Goal: Information Seeking & Learning: Learn about a topic

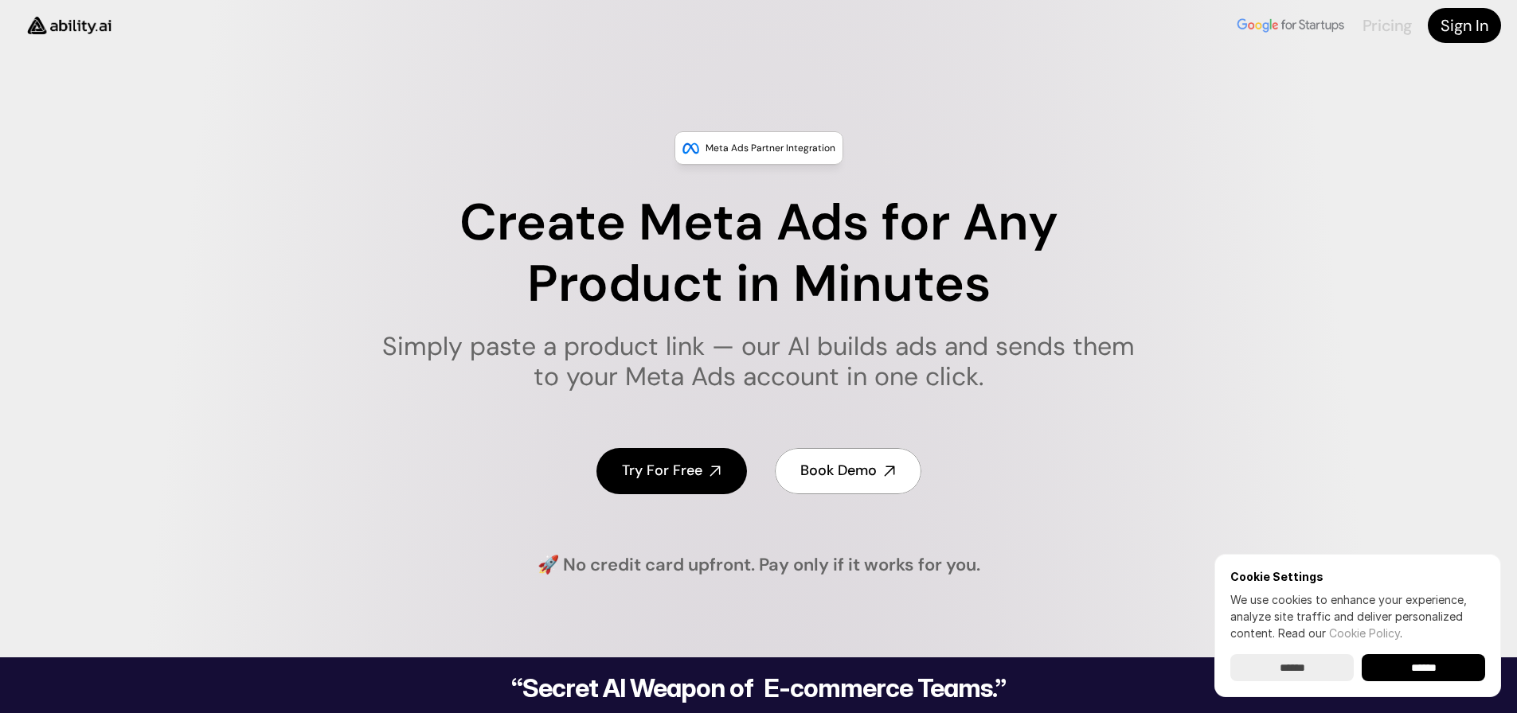
click at [1389, 25] on link "Pricing" at bounding box center [1386, 25] width 49 height 21
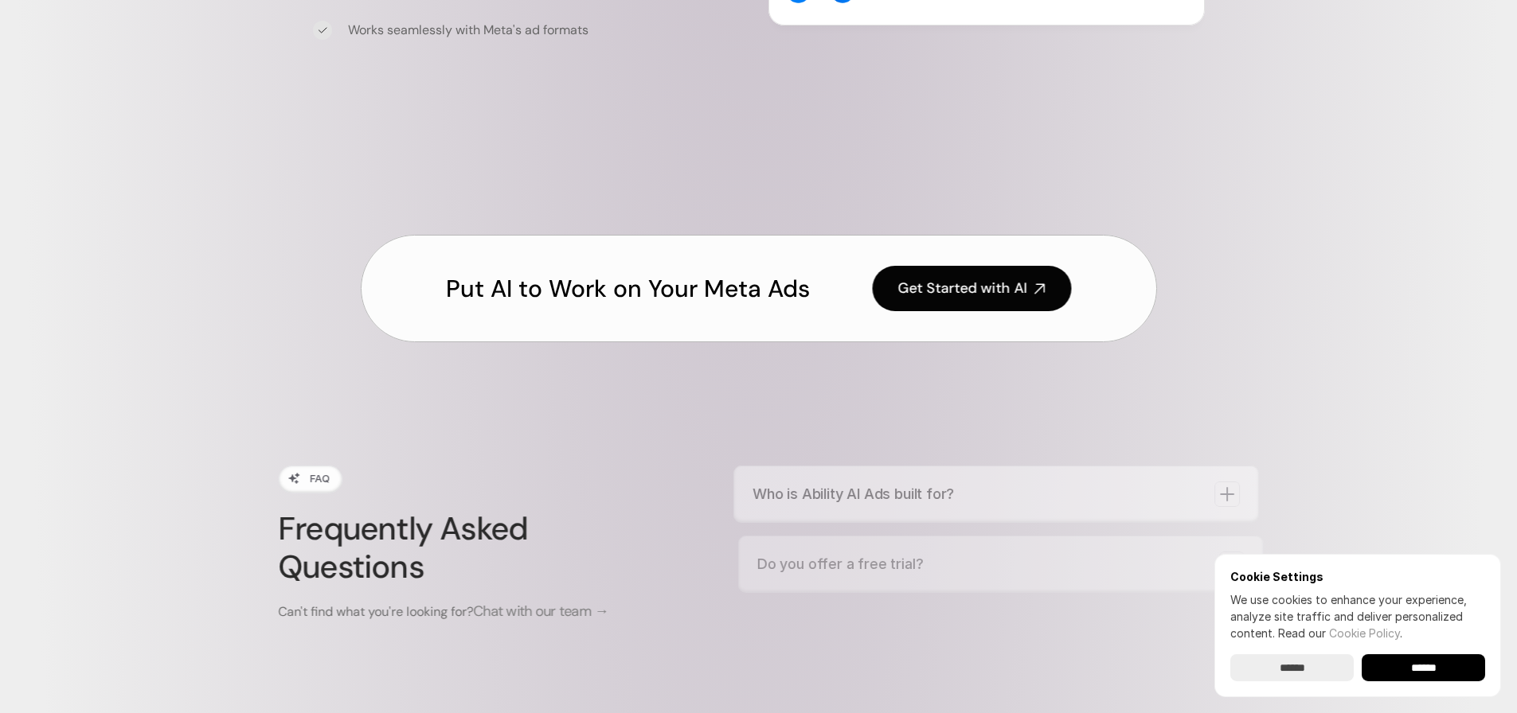
scroll to position [5584, 0]
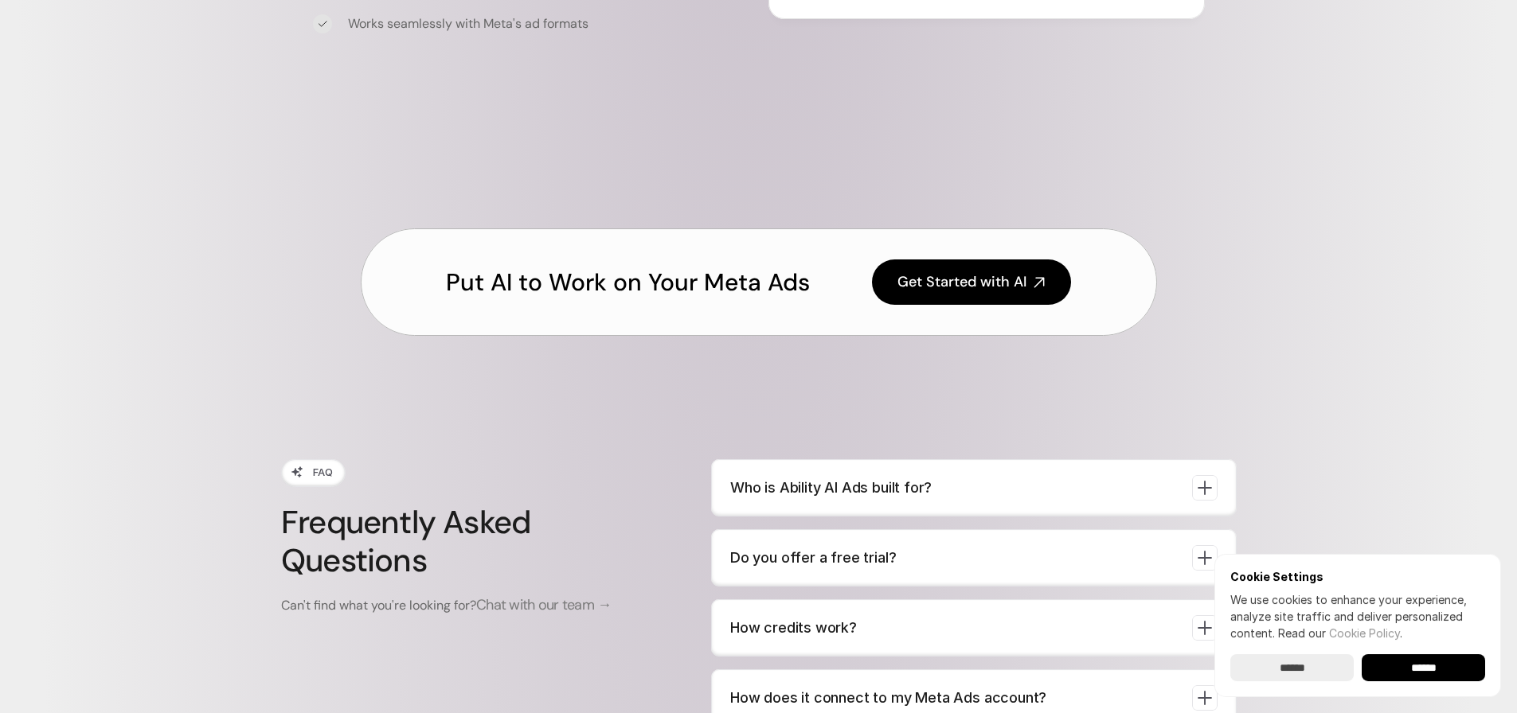
click at [1202, 617] on icon at bounding box center [1204, 628] width 22 height 22
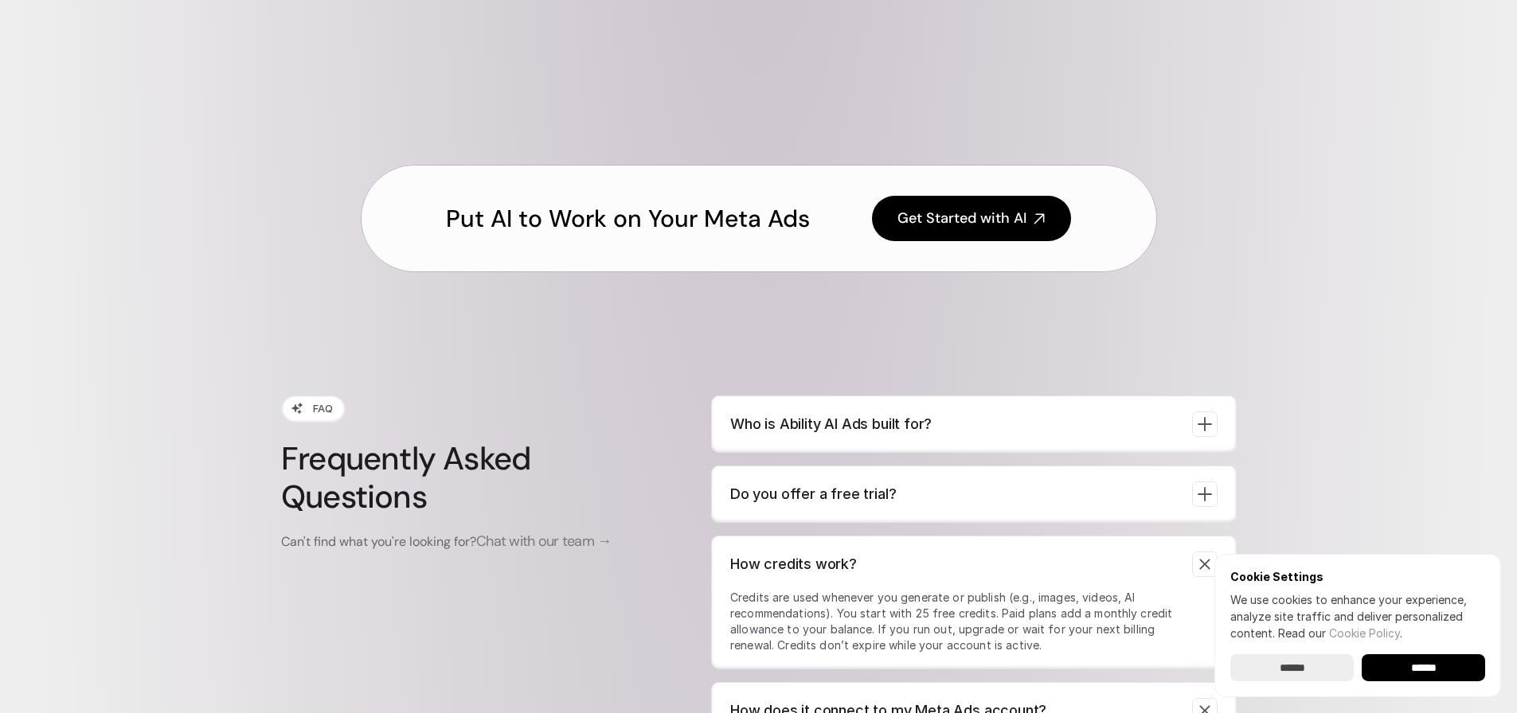
scroll to position [5743, 0]
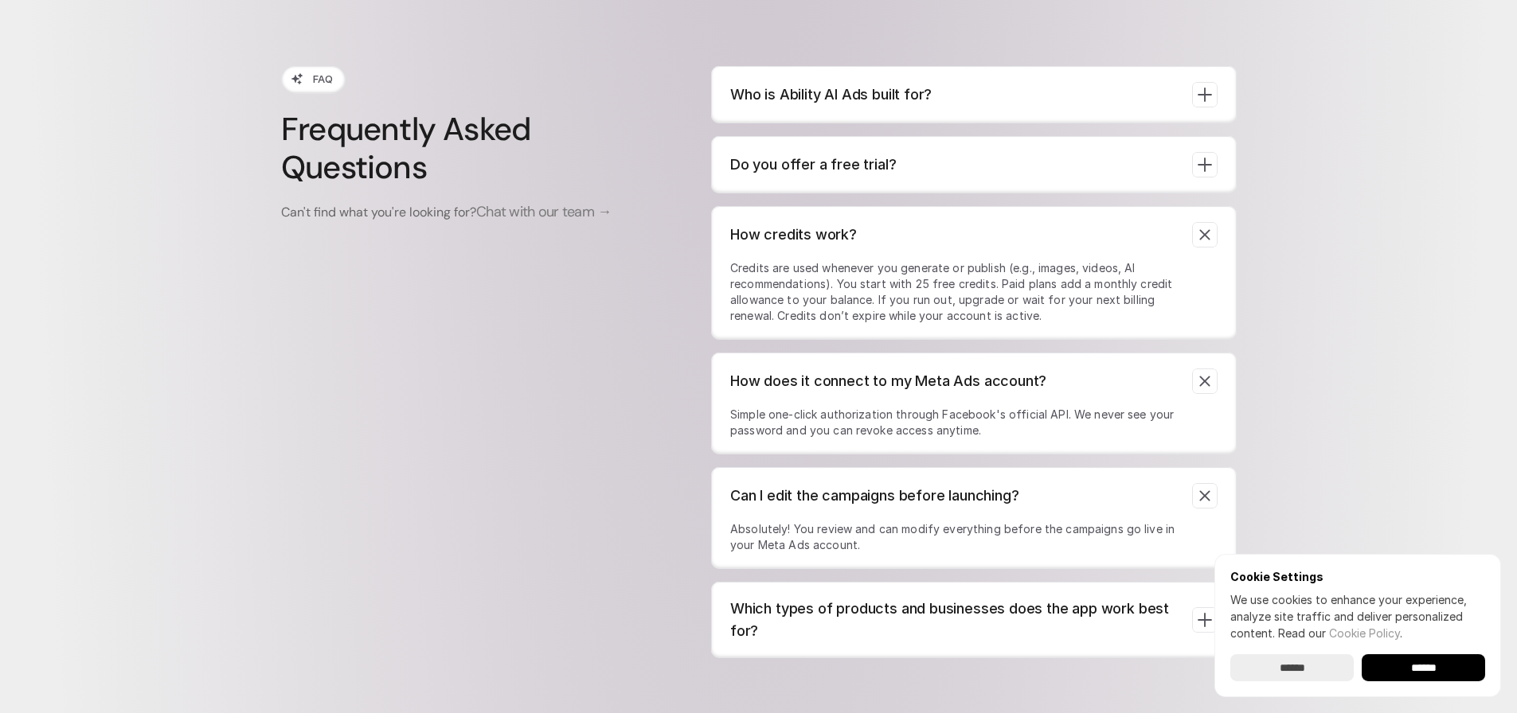
scroll to position [5982, 0]
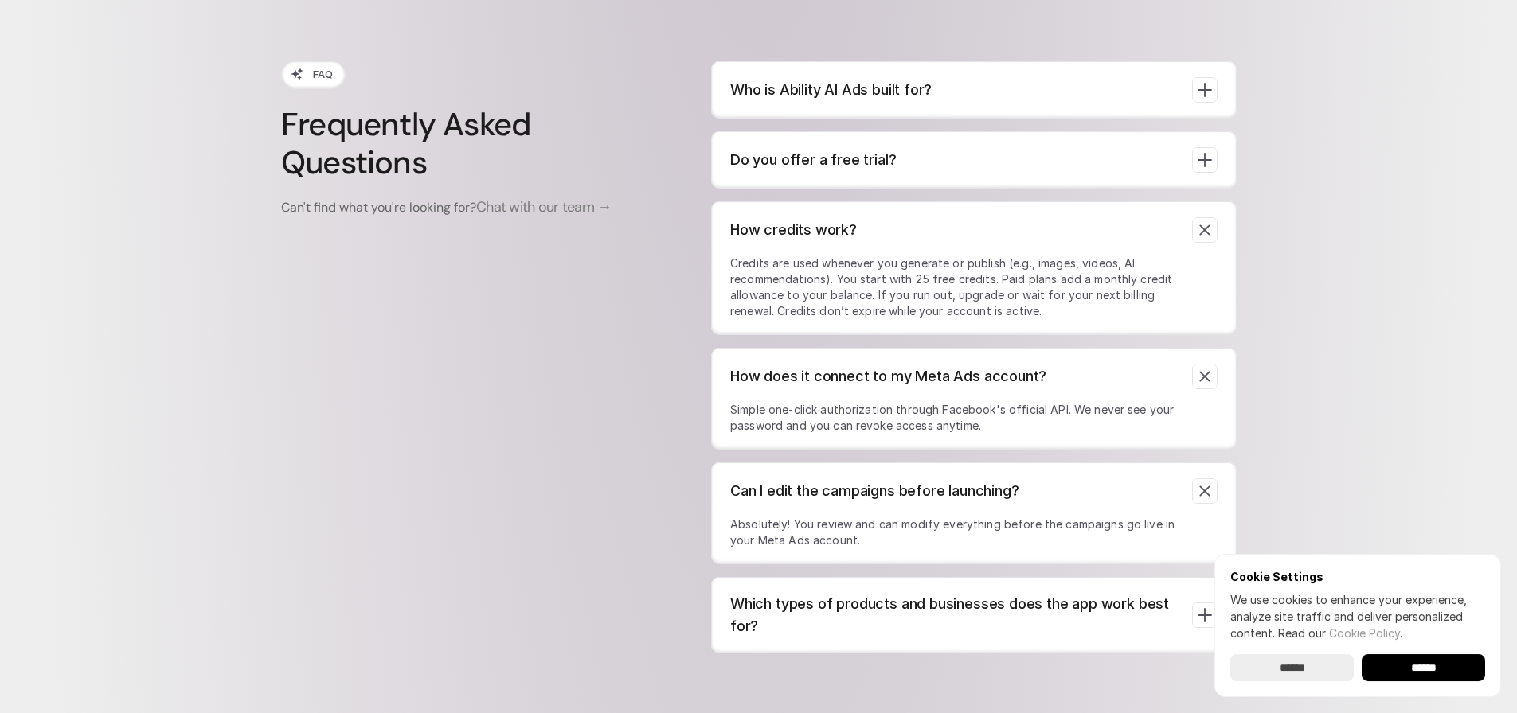
click at [1204, 608] on icon at bounding box center [1204, 615] width 15 height 15
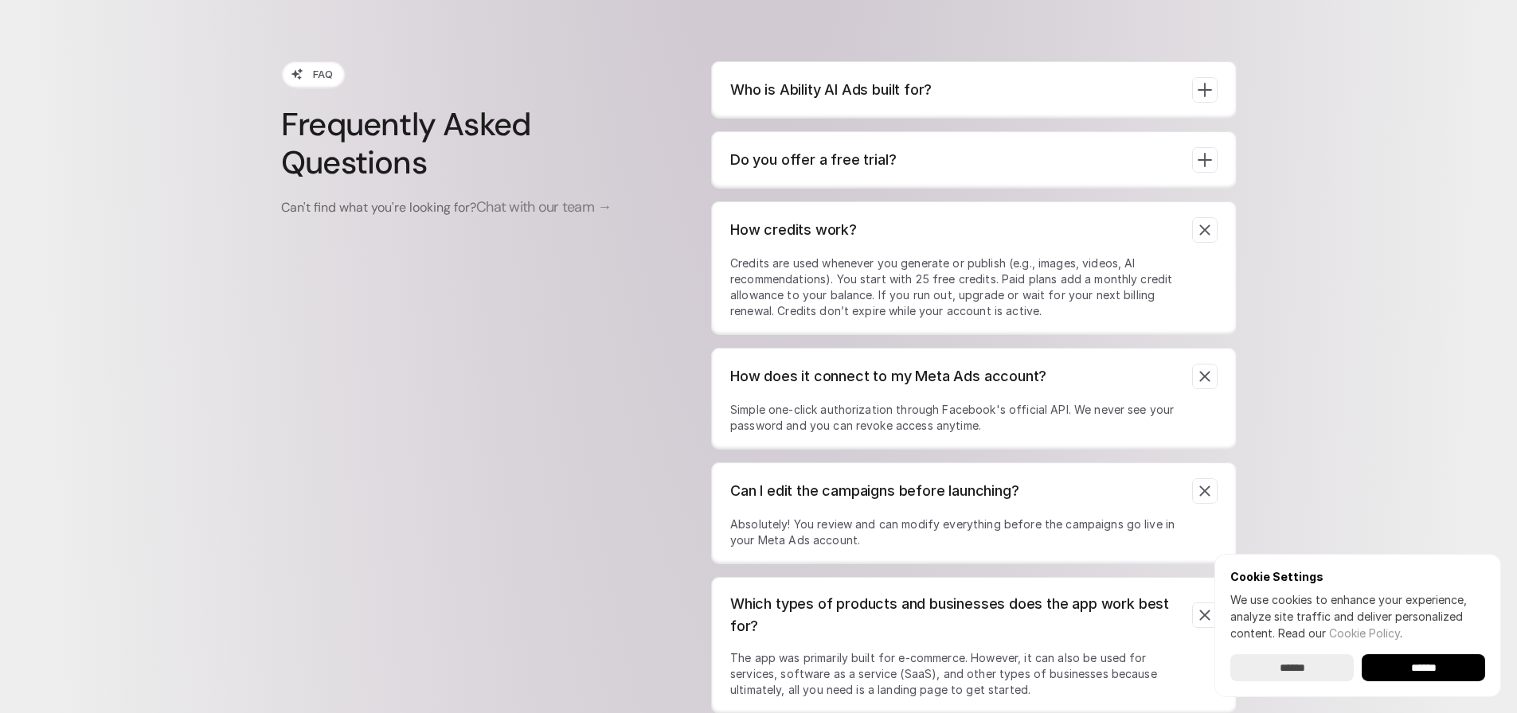
click at [1206, 611] on icon at bounding box center [1204, 616] width 10 height 10
